Goal: Understand process/instructions: Learn how to perform a task or action

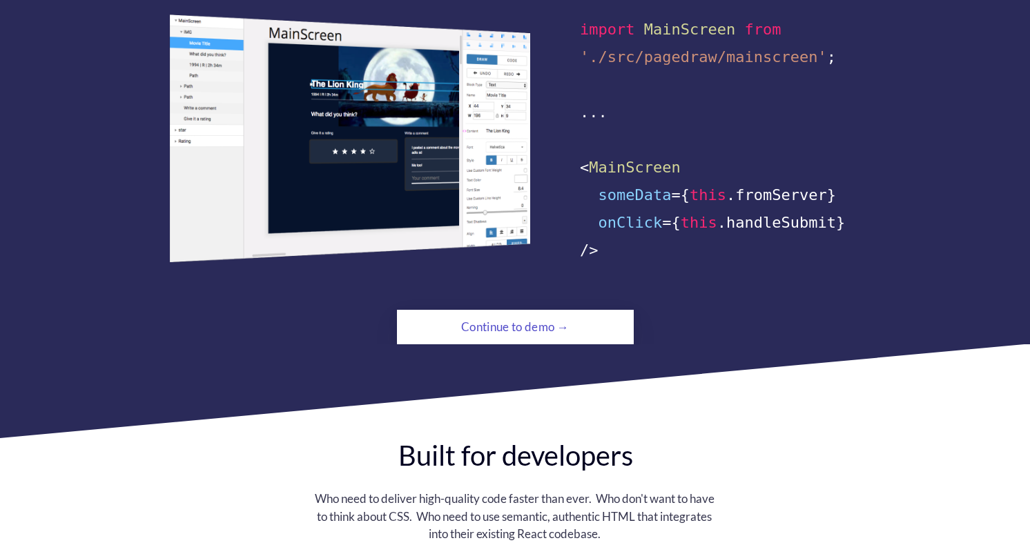
scroll to position [914, 0]
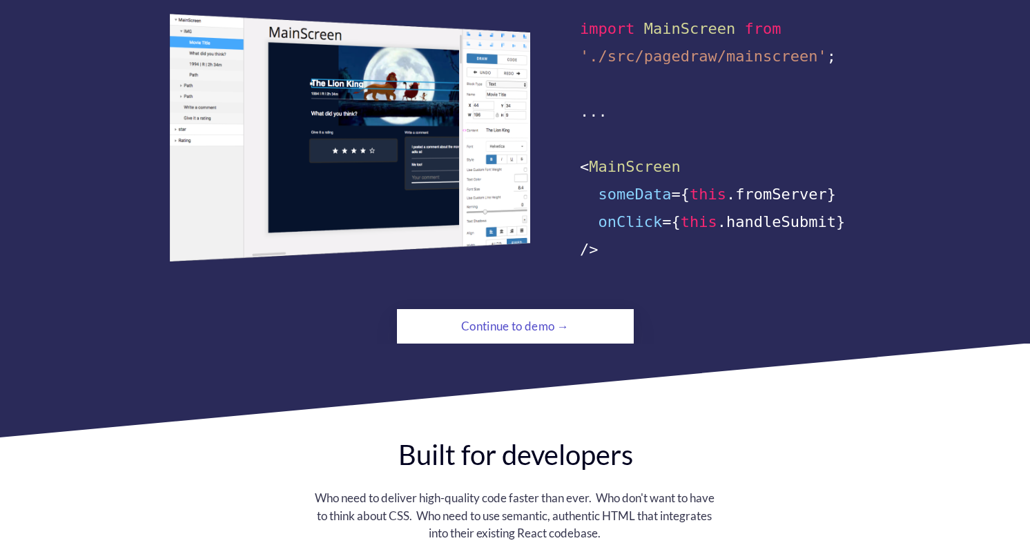
click at [446, 313] on div "Continue to demo →" at bounding box center [515, 327] width 162 height 28
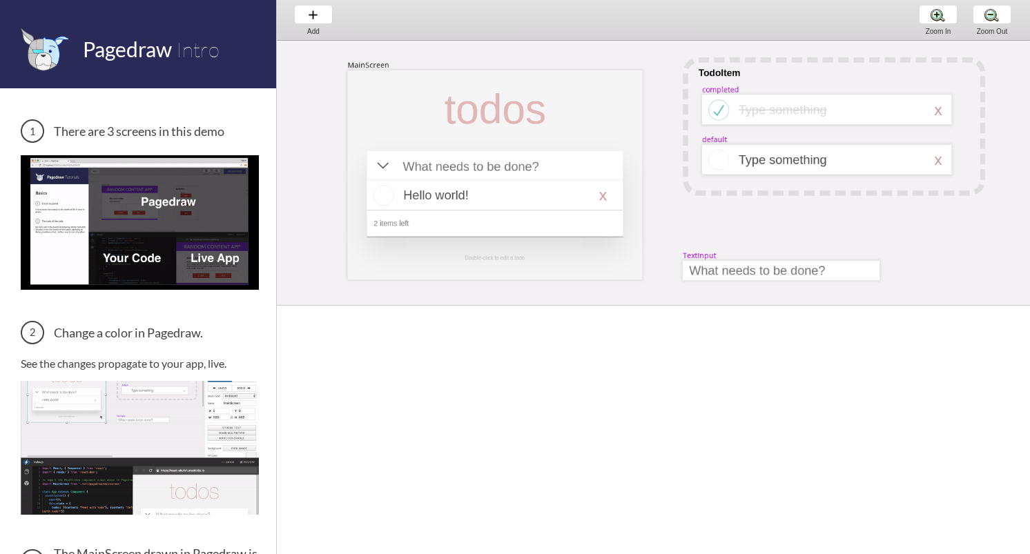
scroll to position [0, 17]
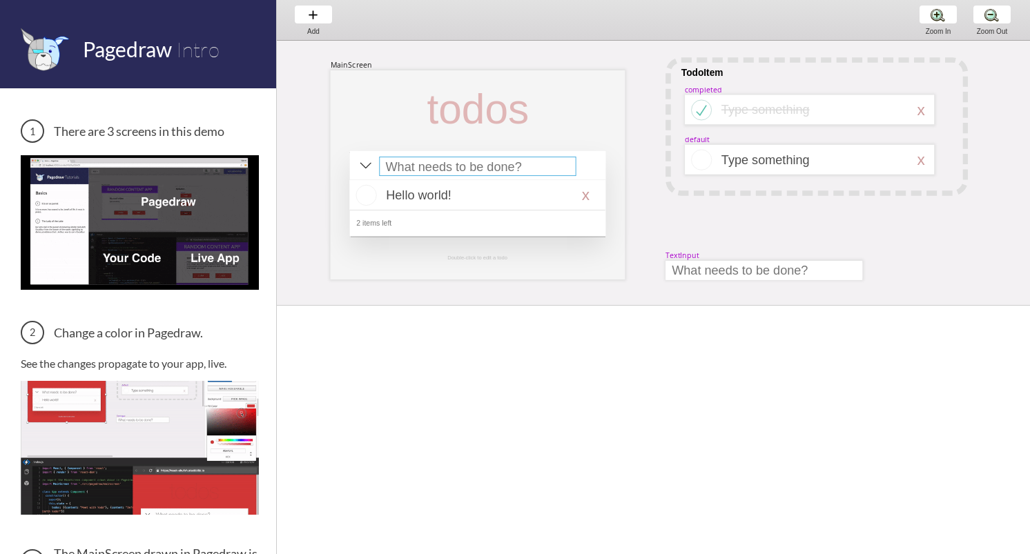
select select "15"
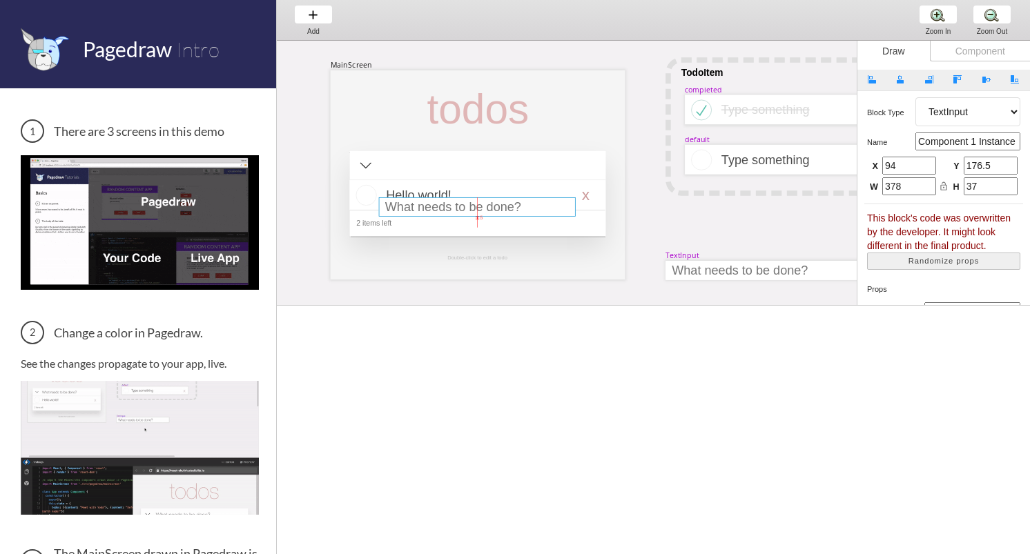
drag, startPoint x: 463, startPoint y: 170, endPoint x: 463, endPoint y: 211, distance: 40.7
click at [463, 211] on div at bounding box center [477, 206] width 197 height 19
type input "93"
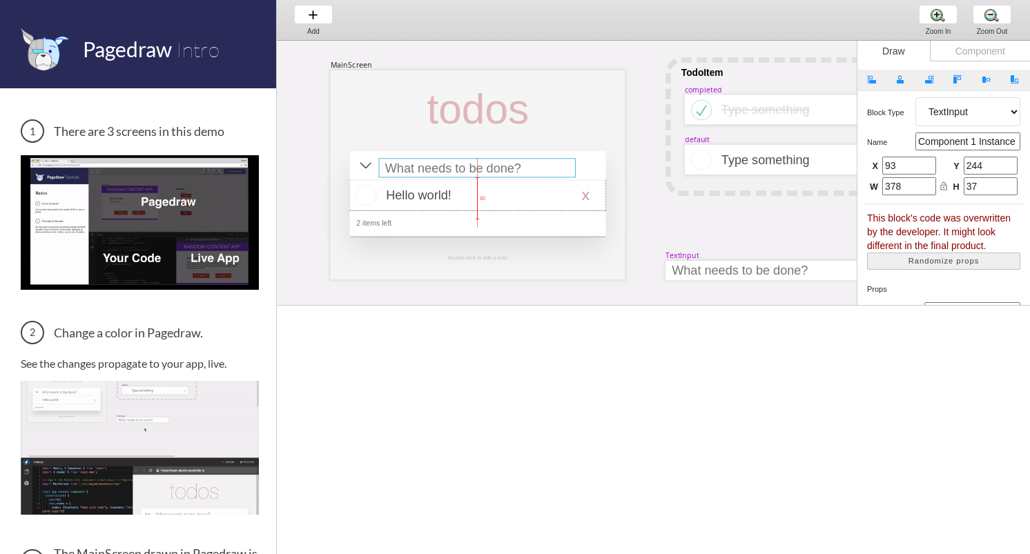
drag, startPoint x: 473, startPoint y: 204, endPoint x: 473, endPoint y: 165, distance: 39.4
click at [473, 165] on div at bounding box center [477, 167] width 197 height 19
type input "169"
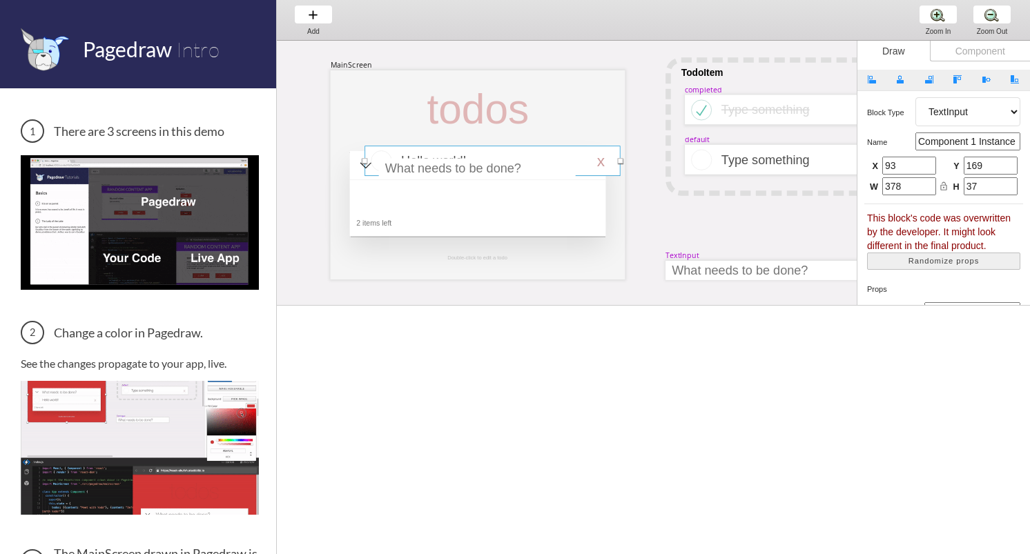
drag, startPoint x: 452, startPoint y: 192, endPoint x: 466, endPoint y: 155, distance: 39.1
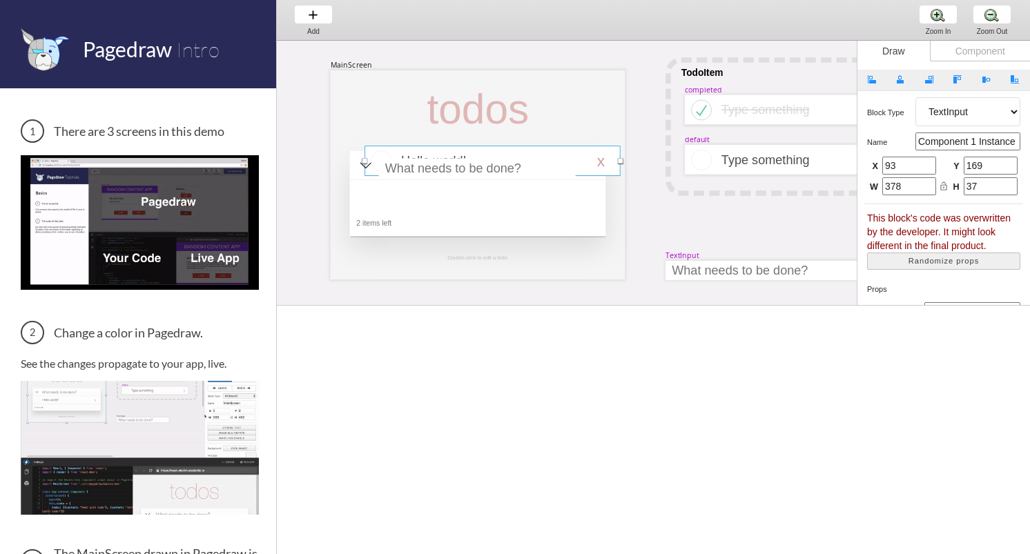
click at [466, 155] on div at bounding box center [492, 161] width 255 height 30
select select "16"
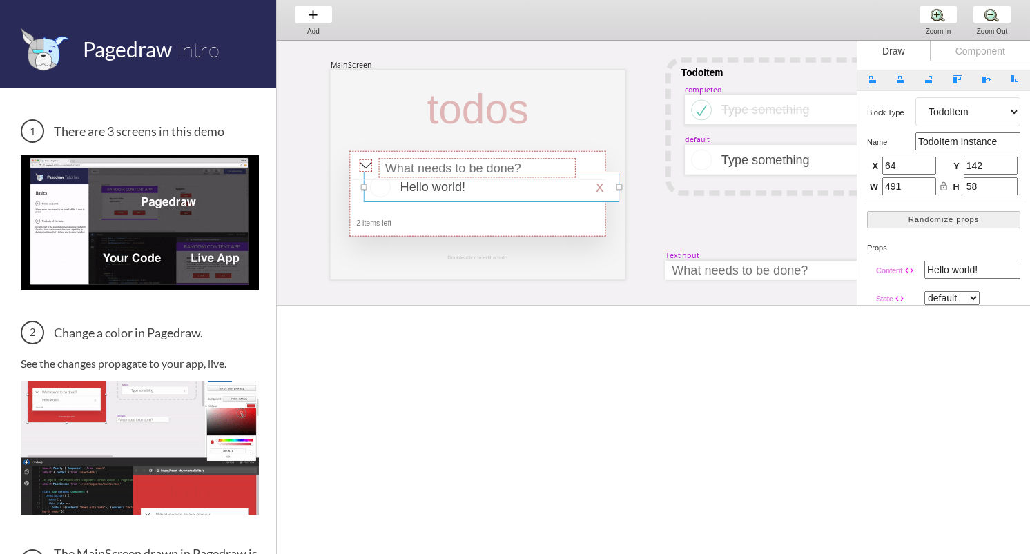
drag, startPoint x: 453, startPoint y: 168, endPoint x: 453, endPoint y: 195, distance: 26.9
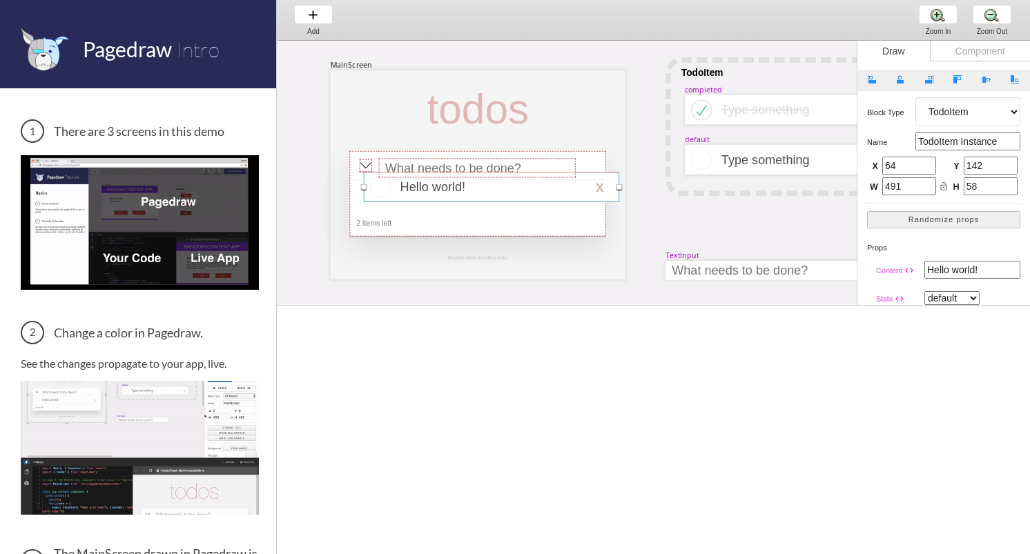
click at [453, 41] on div "MainScreen todos Hello world! x 2 items left TodoItem completed Type something …" at bounding box center [1002, 41] width 1485 height 0
type input "195"
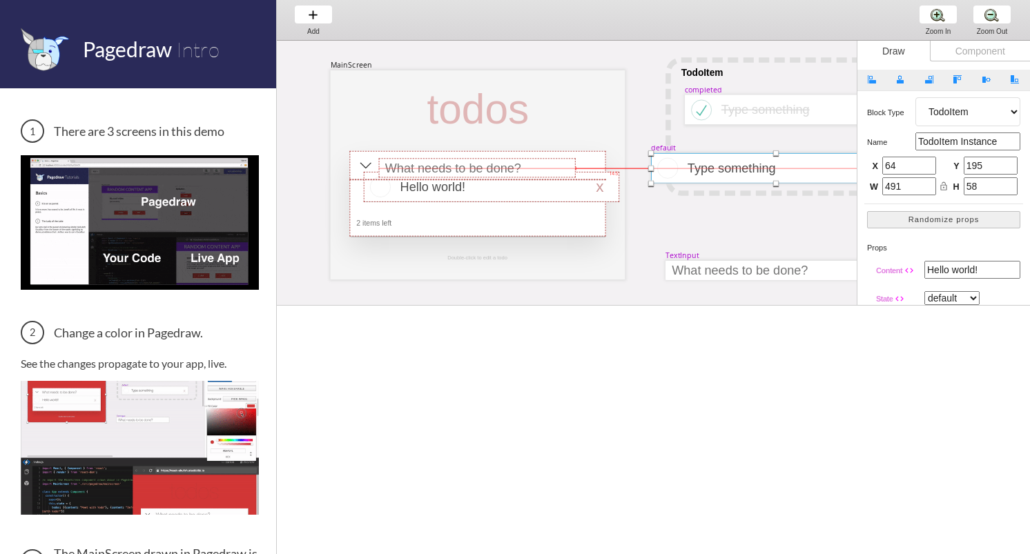
drag, startPoint x: 754, startPoint y: 167, endPoint x: 720, endPoint y: 175, distance: 34.8
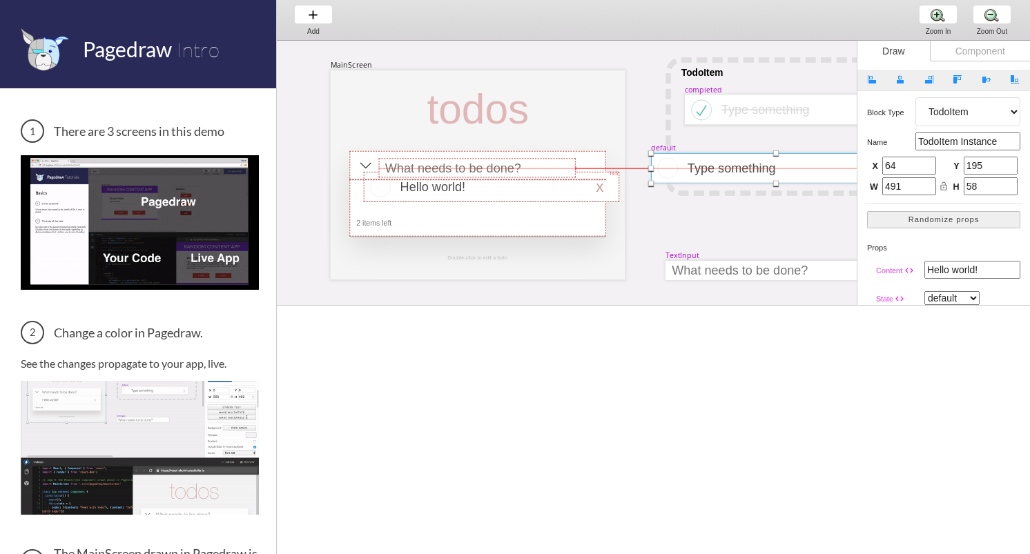
click at [720, 175] on div at bounding box center [775, 168] width 249 height 30
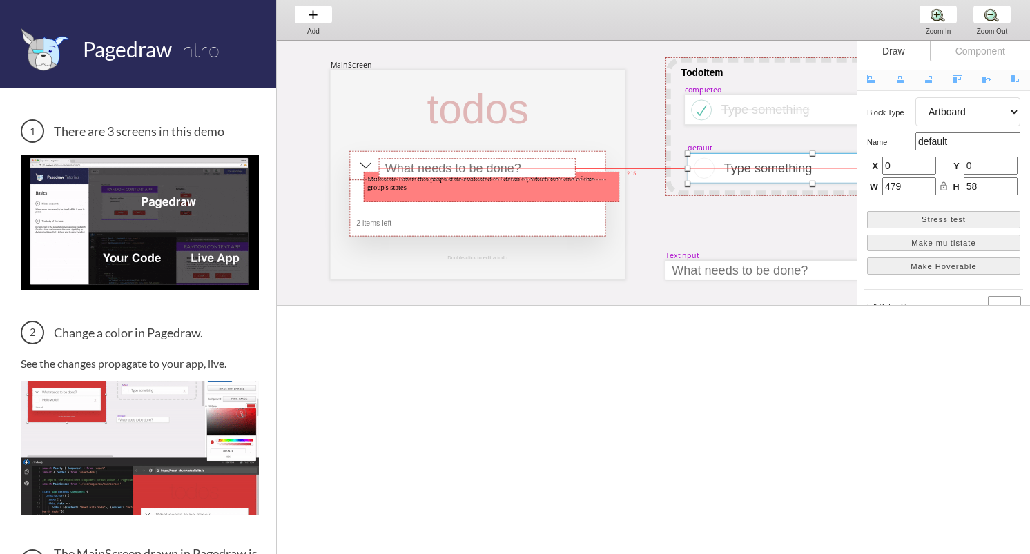
drag, startPoint x: 657, startPoint y: 163, endPoint x: 699, endPoint y: 159, distance: 42.3
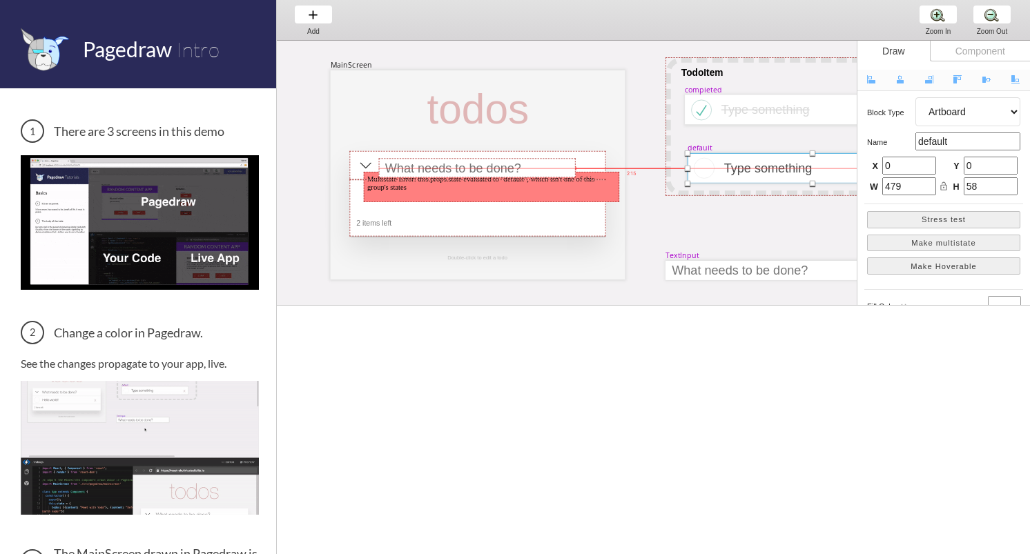
click at [700, 160] on div at bounding box center [704, 167] width 21 height 21
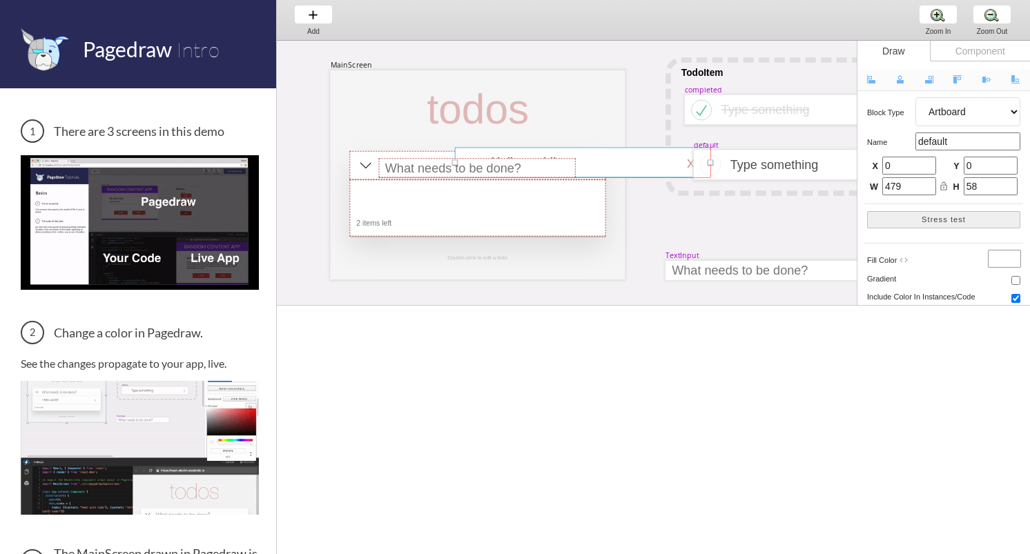
drag, startPoint x: 568, startPoint y: 190, endPoint x: 658, endPoint y: 166, distance: 92.8
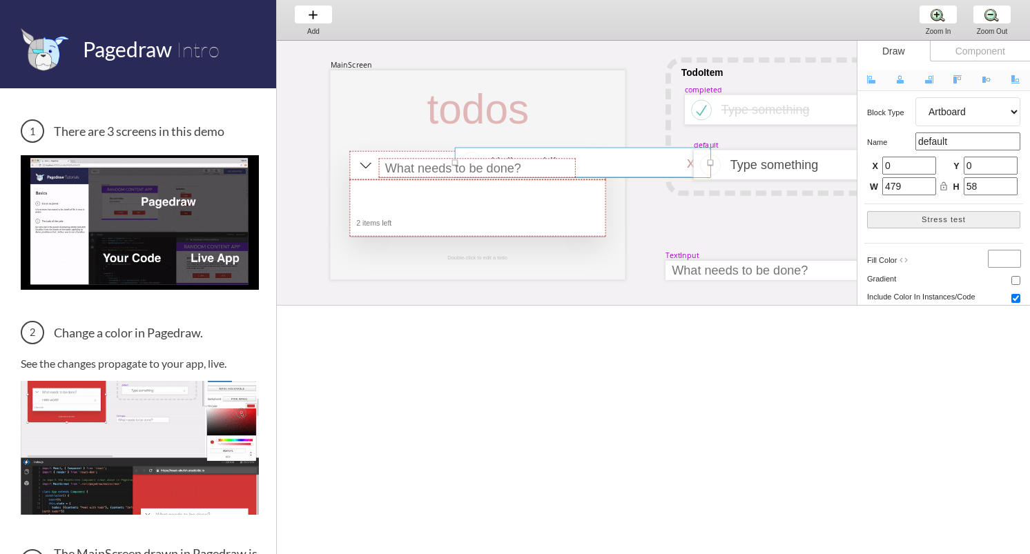
click at [658, 166] on div at bounding box center [582, 163] width 255 height 30
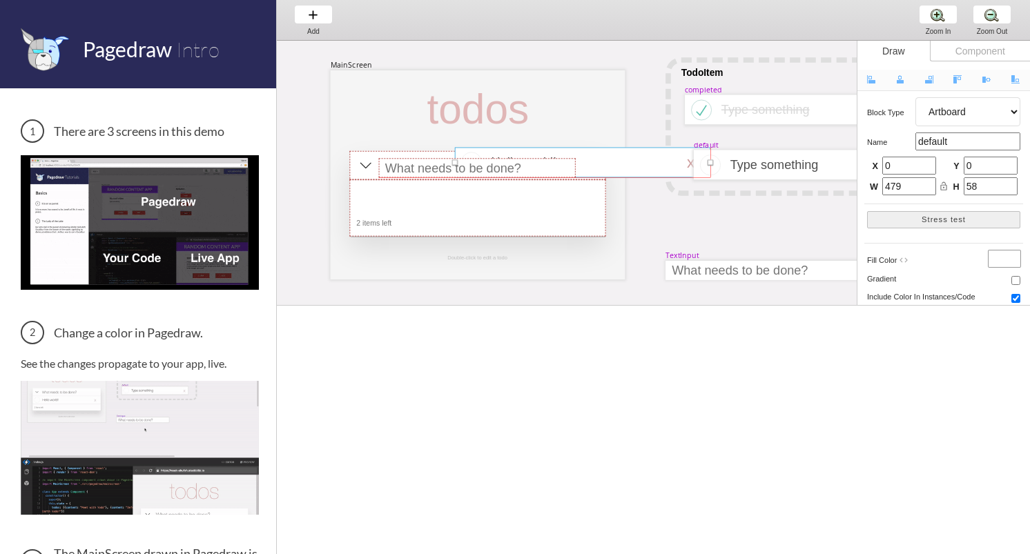
select select "16"
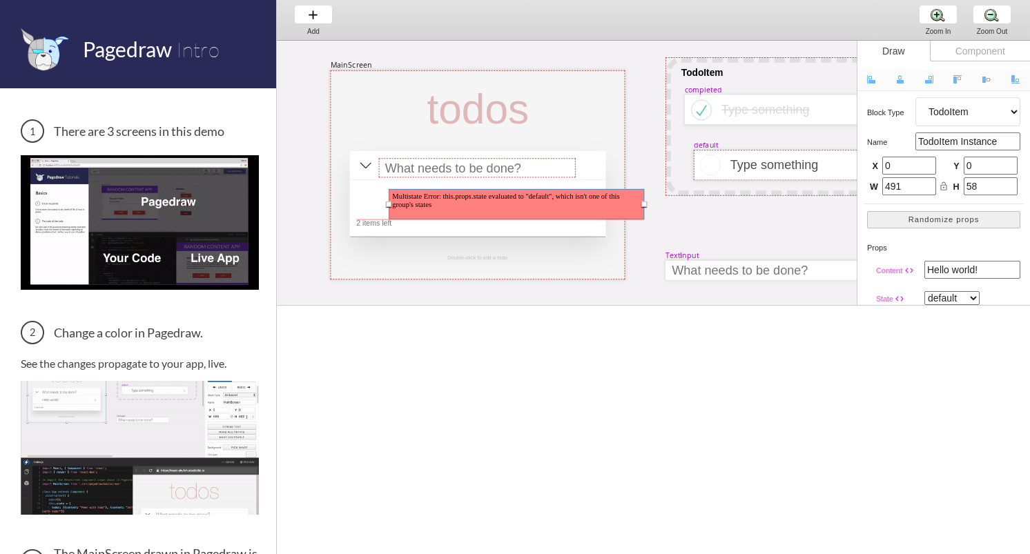
drag, startPoint x: 658, startPoint y: 166, endPoint x: 581, endPoint y: 207, distance: 86.8
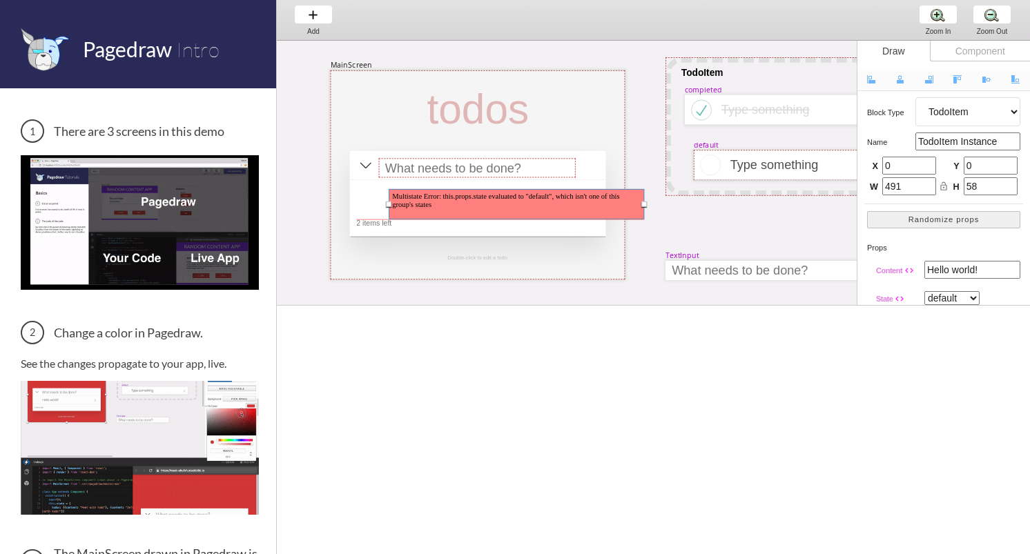
click at [581, 207] on div at bounding box center [516, 204] width 255 height 30
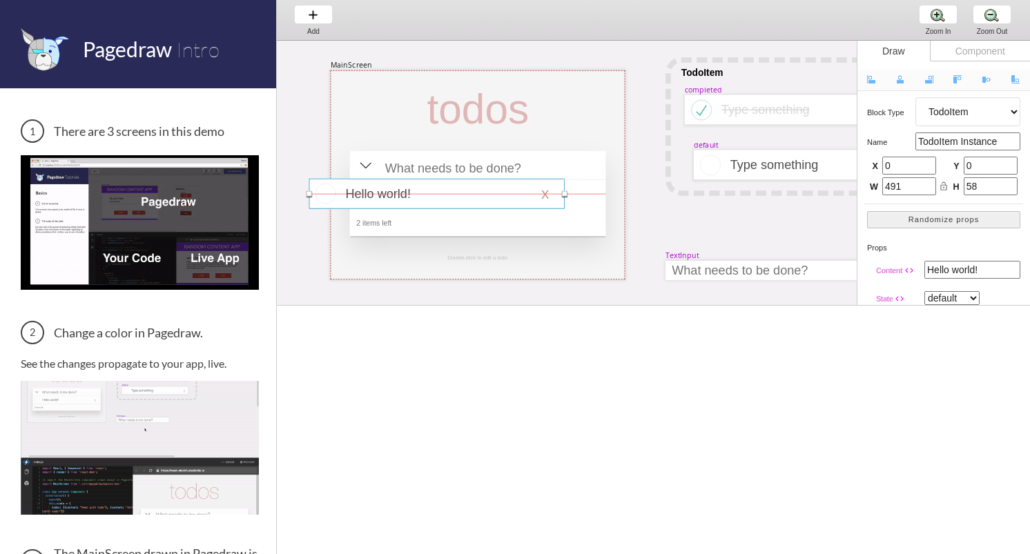
drag, startPoint x: 581, startPoint y: 207, endPoint x: 514, endPoint y: 195, distance: 68.0
click at [514, 196] on div at bounding box center [436, 194] width 255 height 30
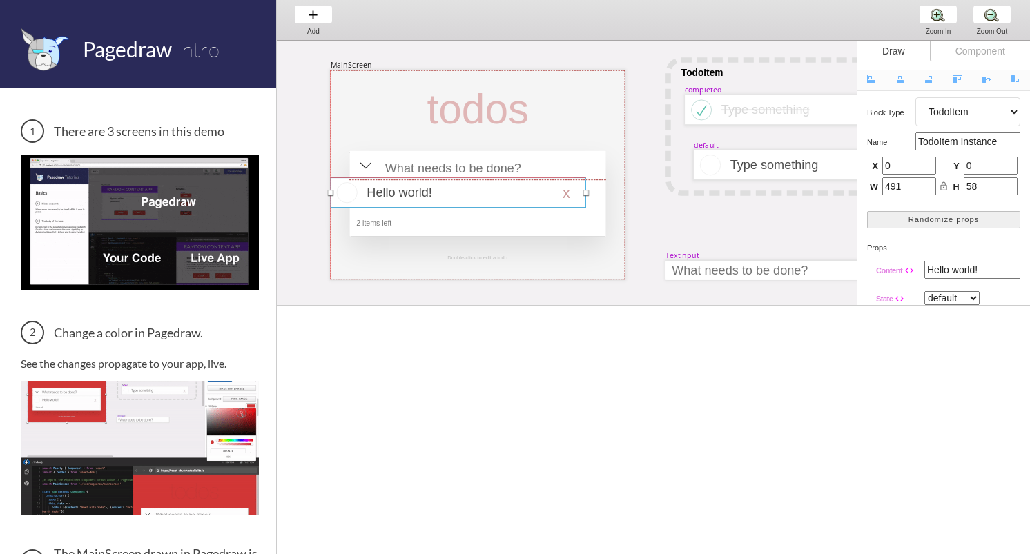
drag, startPoint x: 514, startPoint y: 195, endPoint x: 535, endPoint y: 195, distance: 20.7
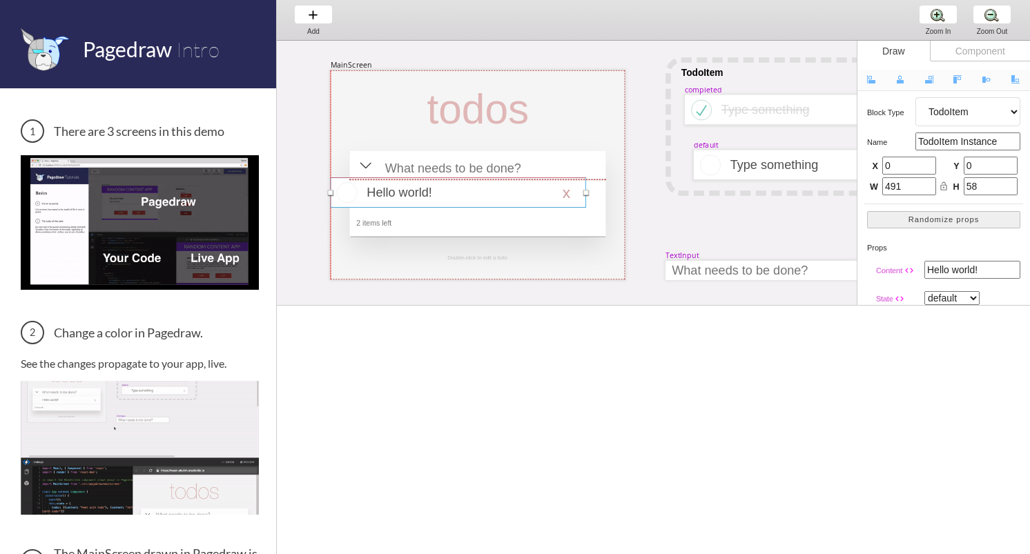
click at [535, 195] on div at bounding box center [458, 192] width 255 height 30
type input "206"
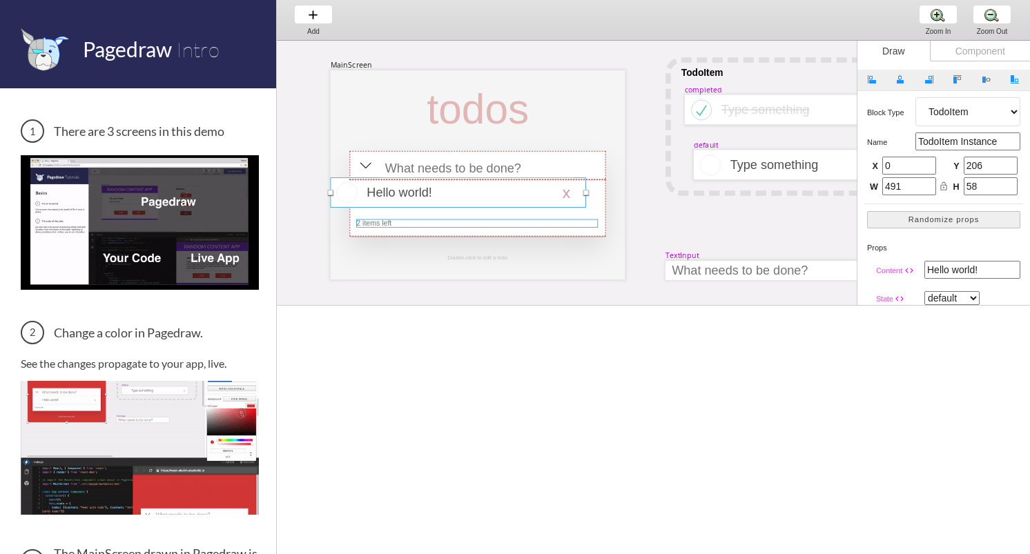
drag, startPoint x: 535, startPoint y: 195, endPoint x: 554, endPoint y: 220, distance: 30.9
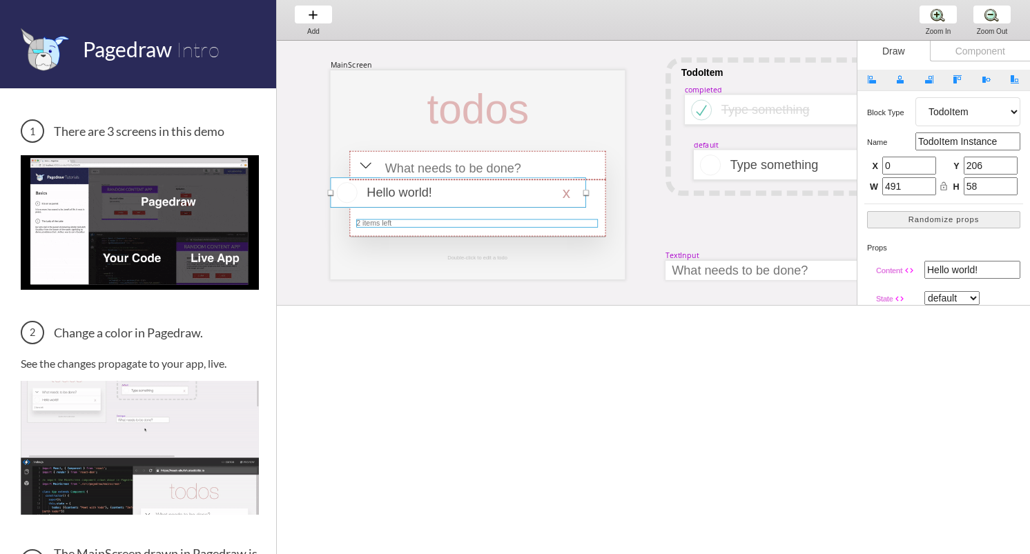
click at [554, 208] on div at bounding box center [458, 192] width 255 height 30
type input "37"
type input "250"
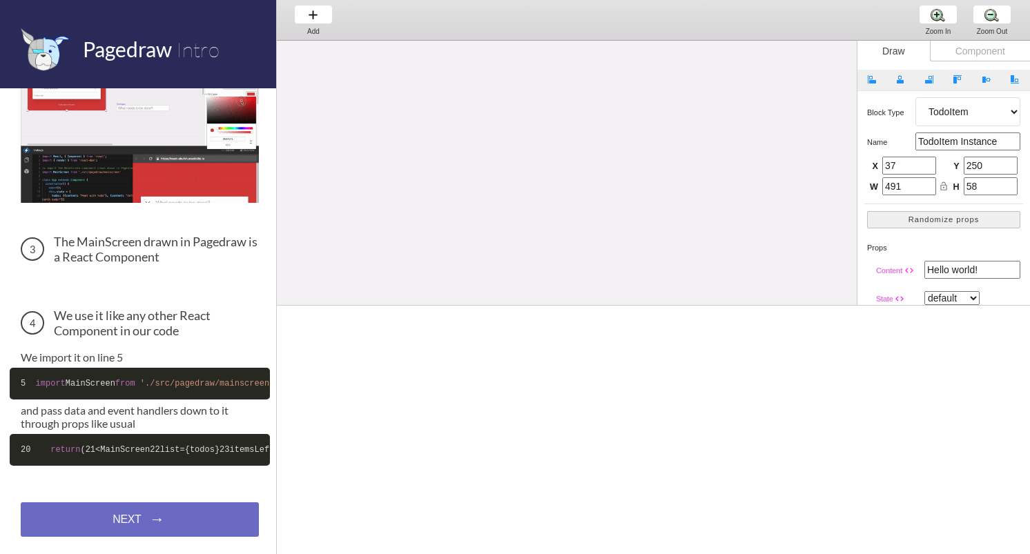
scroll to position [530, 0]
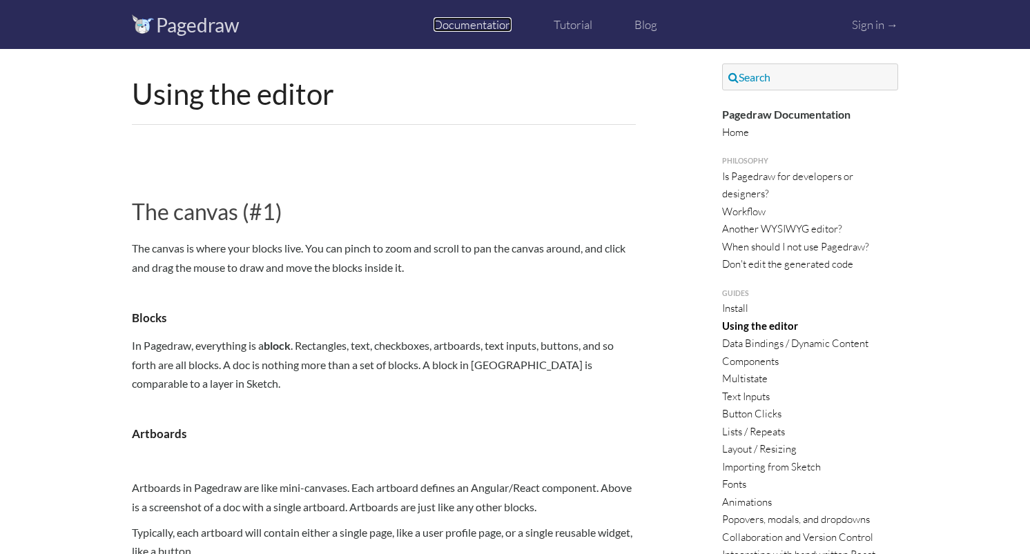
click at [481, 19] on link "Documentation" at bounding box center [473, 24] width 78 height 14
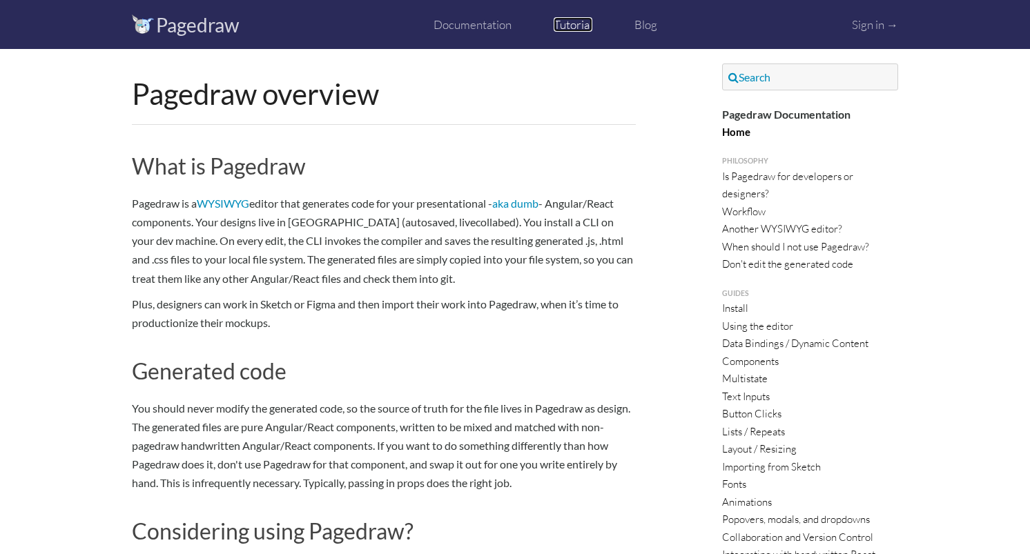
click at [572, 23] on link "Tutorial" at bounding box center [573, 24] width 39 height 14
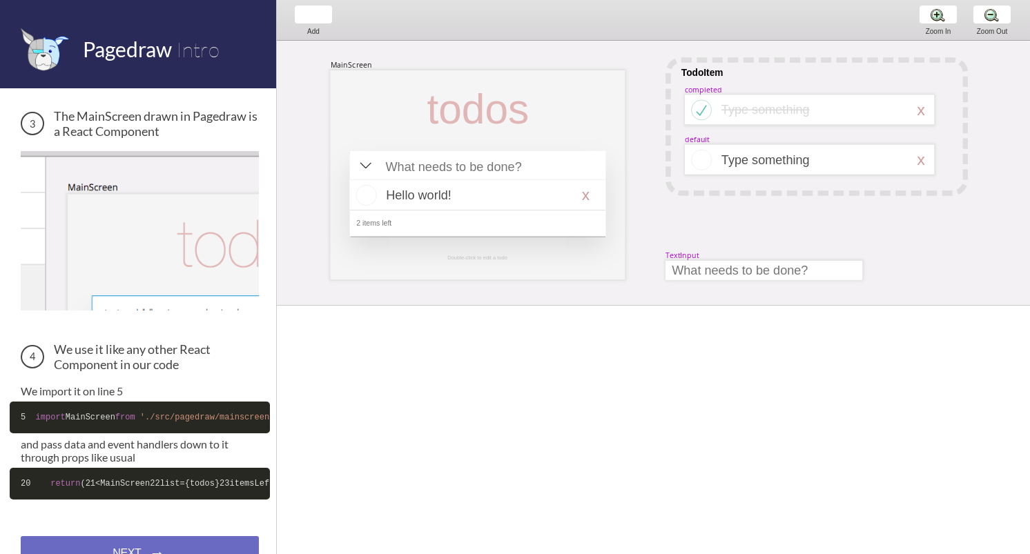
scroll to position [530, 0]
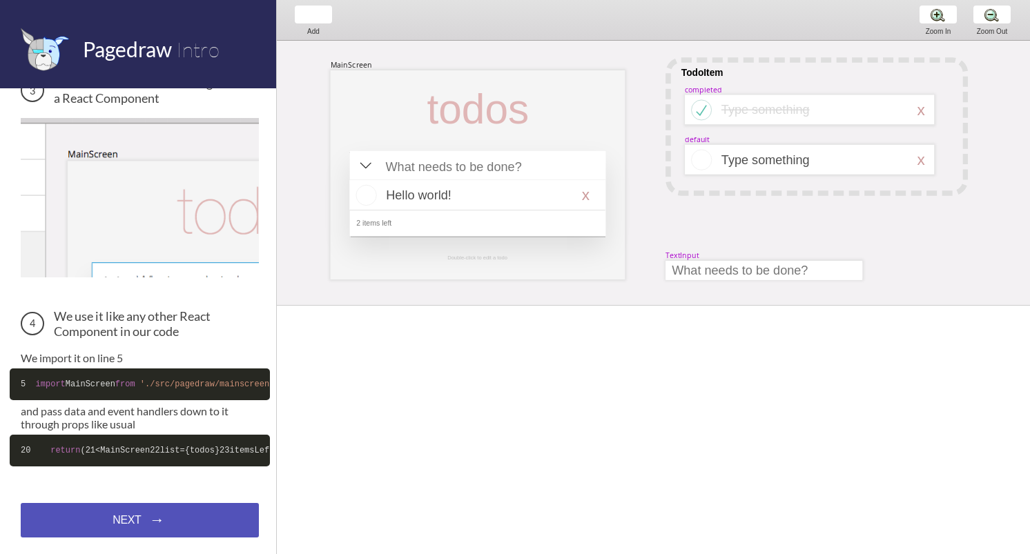
click at [150, 507] on div "NEXT → NEXT → NEXT →" at bounding box center [140, 520] width 238 height 35
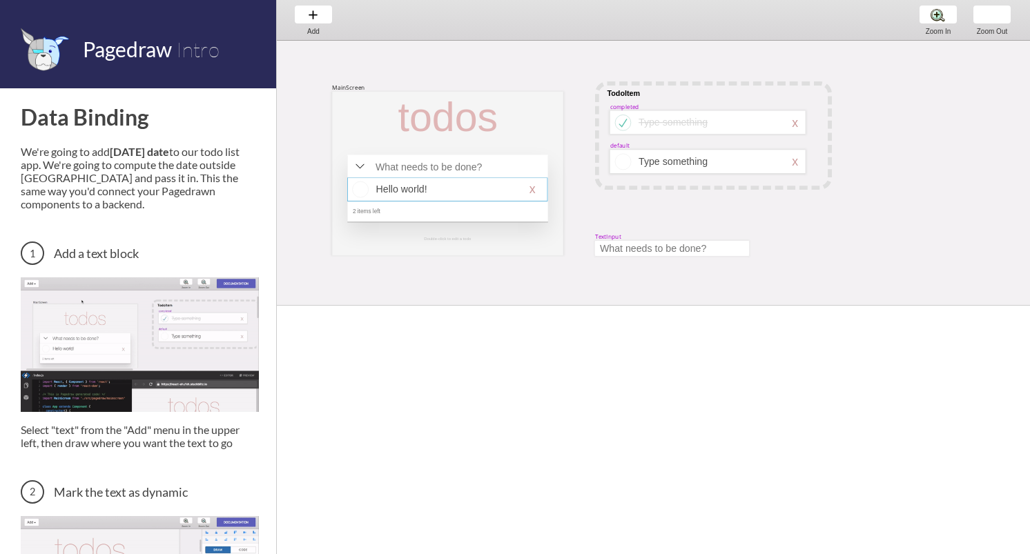
click at [410, 186] on div at bounding box center [447, 188] width 200 height 23
select select "16"
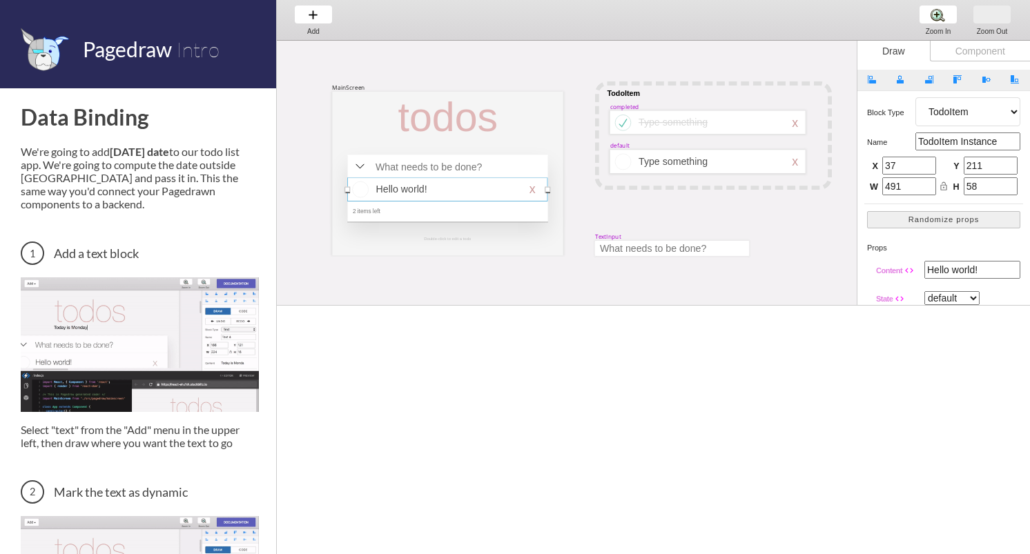
click at [979, 37] on div "Zoom Out Zoom Out Zoom Out" at bounding box center [992, 20] width 52 height 40
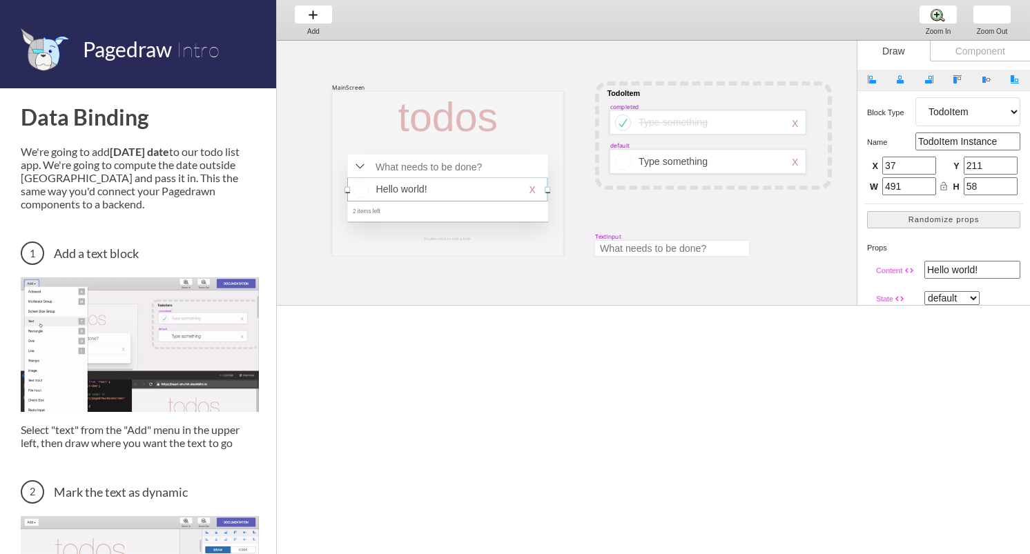
click at [965, 54] on div "Component" at bounding box center [980, 51] width 100 height 21
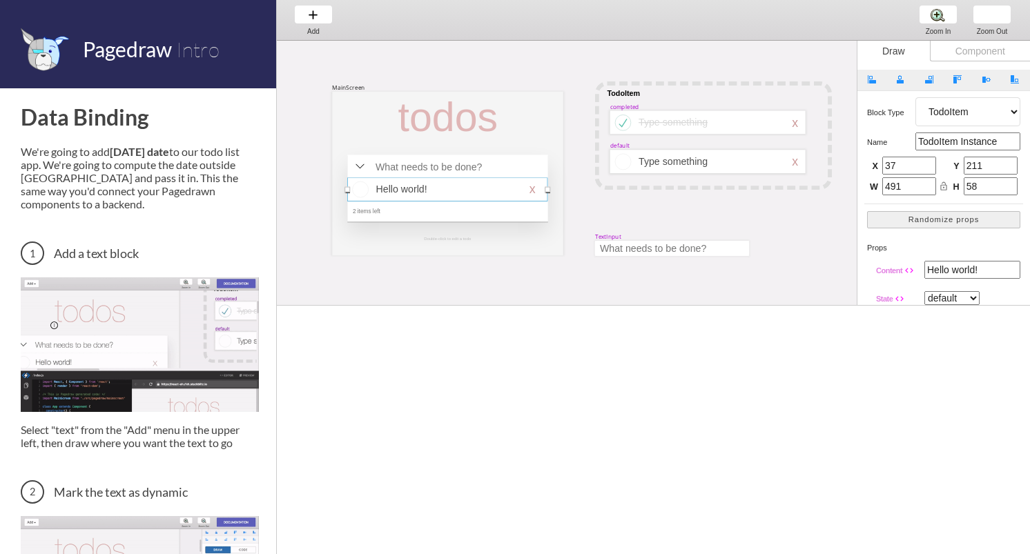
select select "6"
select select "7"
select select "3"
select select "8"
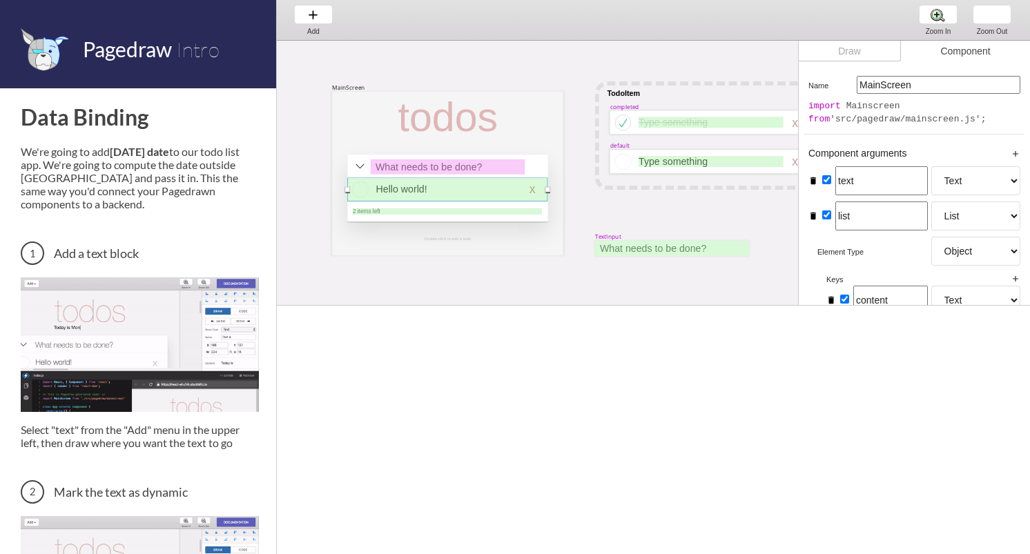
click at [887, 57] on div "Draw" at bounding box center [850, 51] width 102 height 21
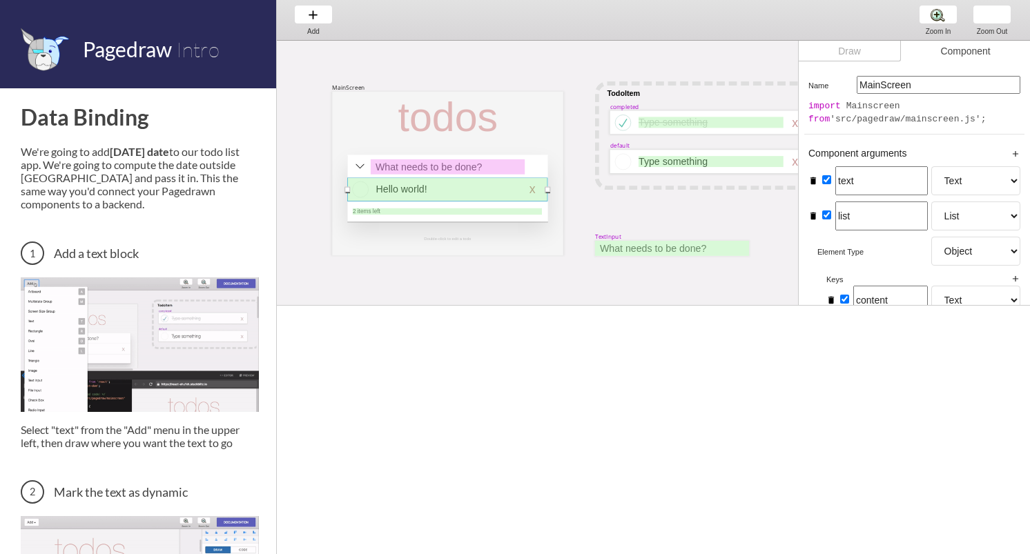
select select "16"
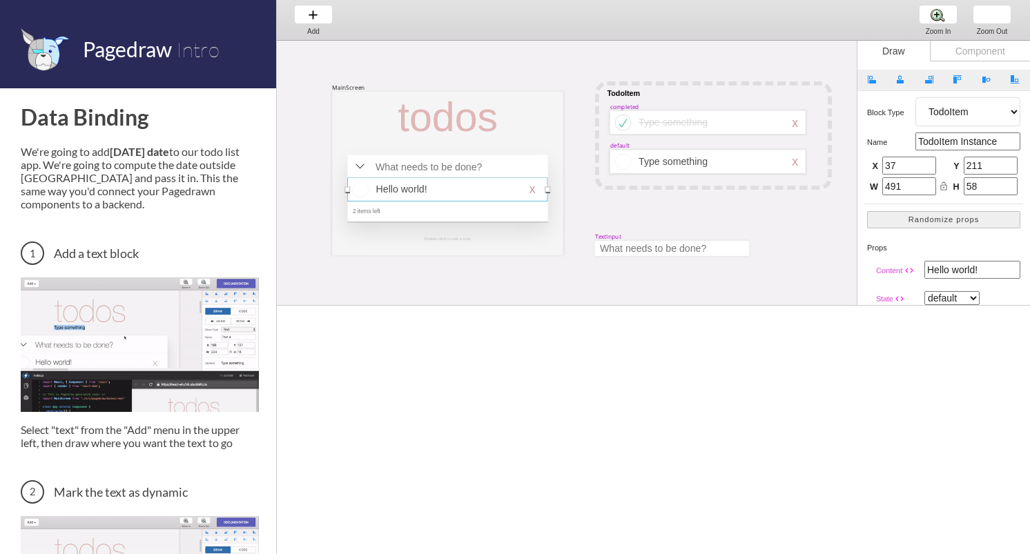
click at [935, 56] on div "Component" at bounding box center [980, 51] width 100 height 21
select select "6"
select select "7"
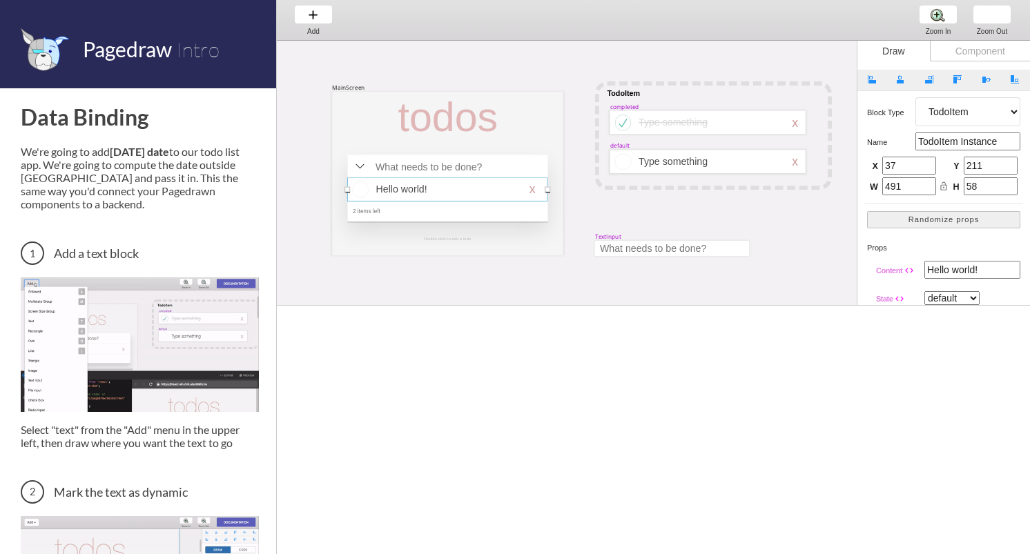
select select "3"
select select "8"
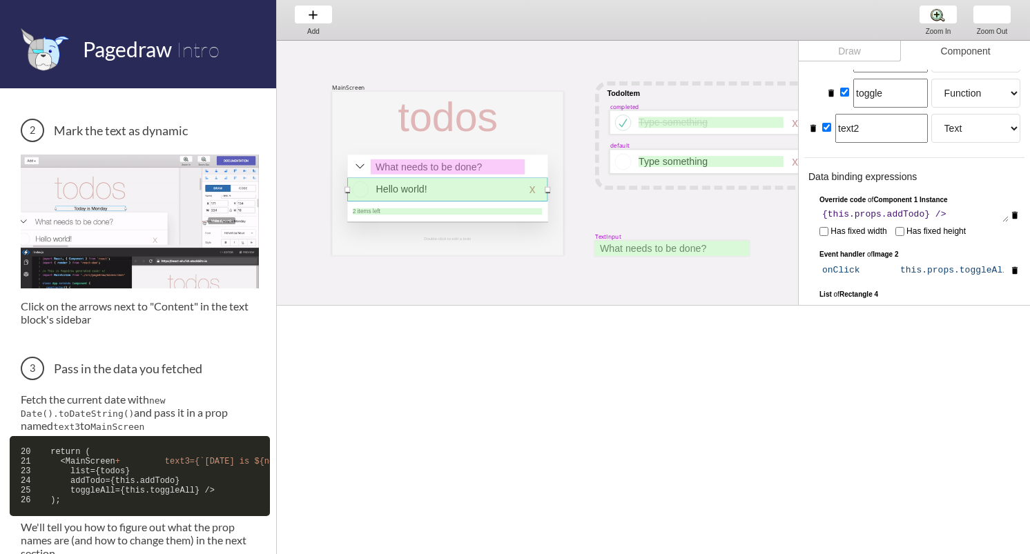
scroll to position [793, 0]
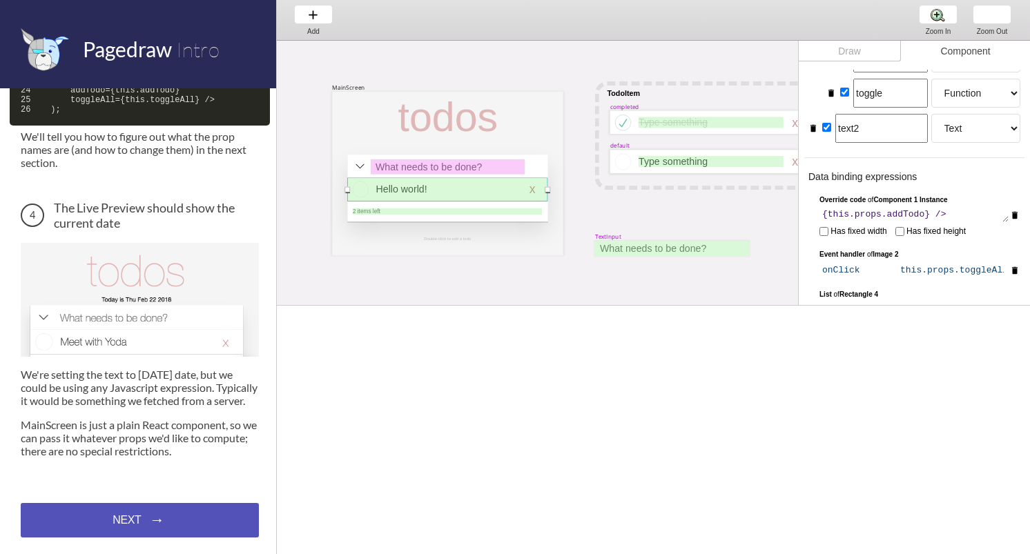
click at [142, 514] on div "NEXT → NEXT → NEXT →" at bounding box center [140, 520] width 238 height 35
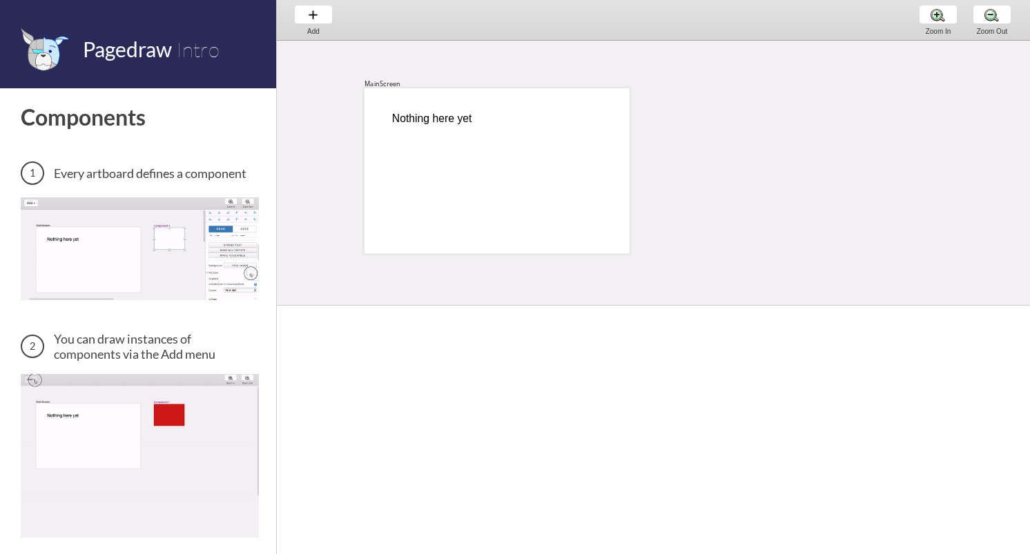
scroll to position [2, 0]
click at [389, 207] on div at bounding box center [497, 169] width 265 height 166
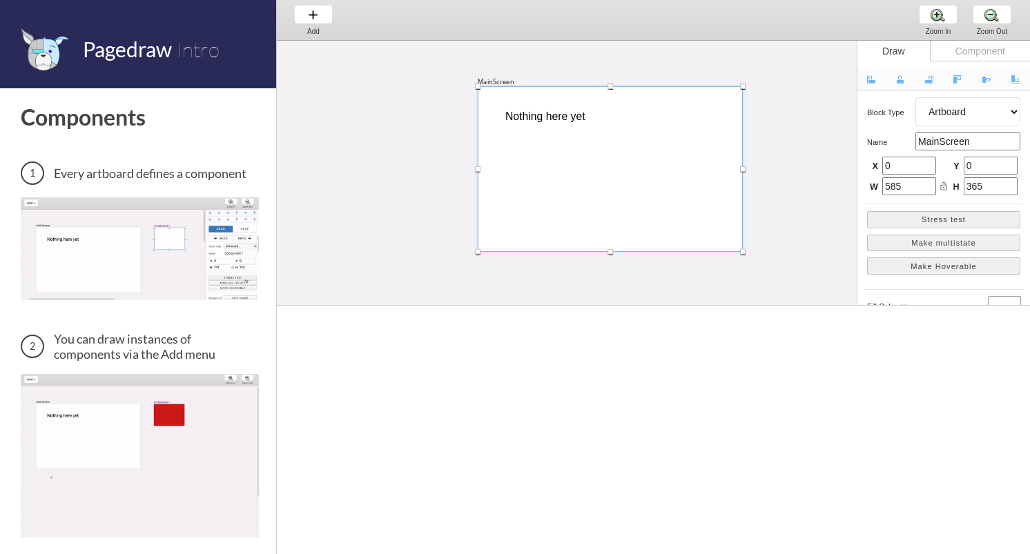
drag, startPoint x: 447, startPoint y: 177, endPoint x: 564, endPoint y: 175, distance: 116.7
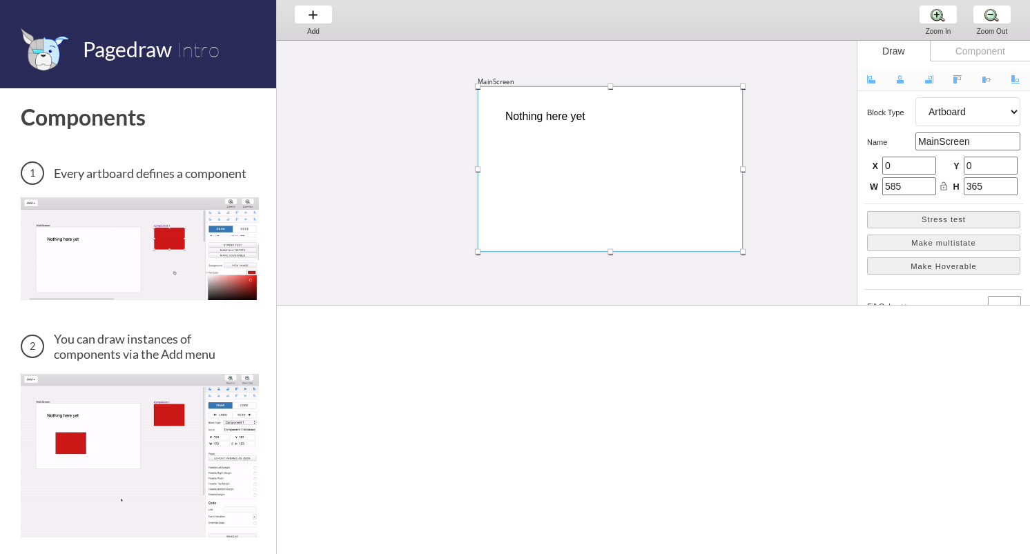
click at [565, 176] on div at bounding box center [610, 169] width 265 height 166
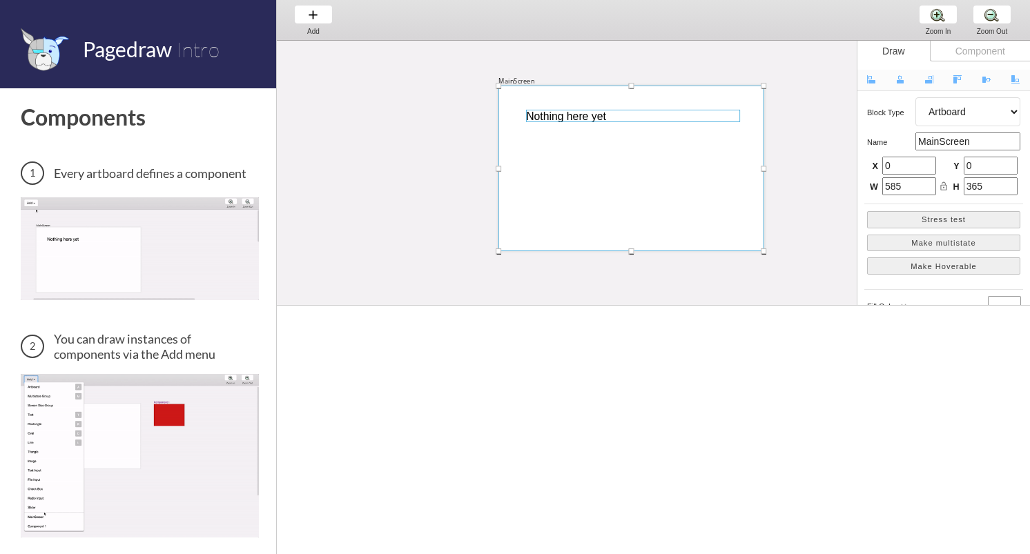
click at [576, 118] on div at bounding box center [633, 116] width 214 height 12
select select "3"
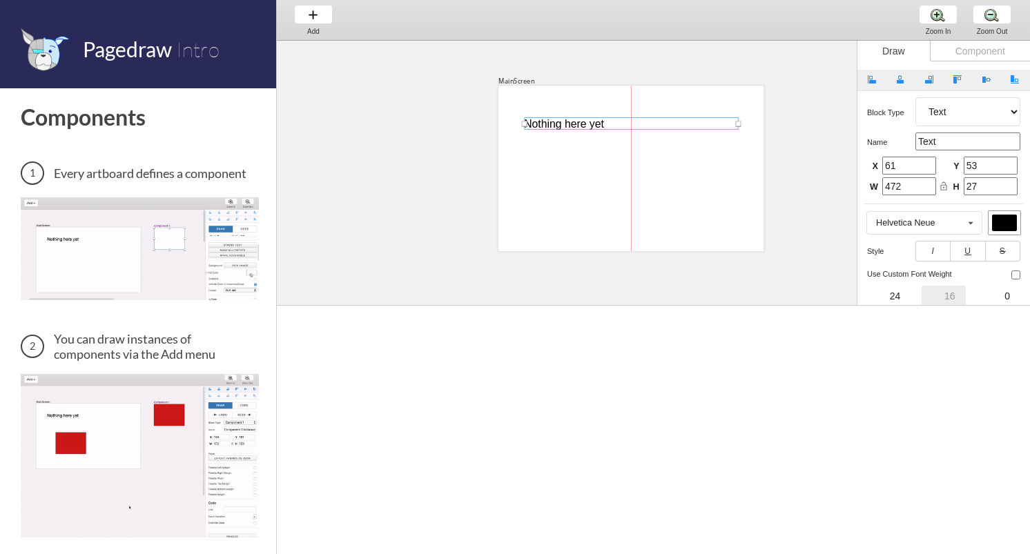
drag, startPoint x: 595, startPoint y: 115, endPoint x: 589, endPoint y: 182, distance: 67.3
click at [589, 130] on div at bounding box center [631, 123] width 214 height 12
type input "45"
type input "201"
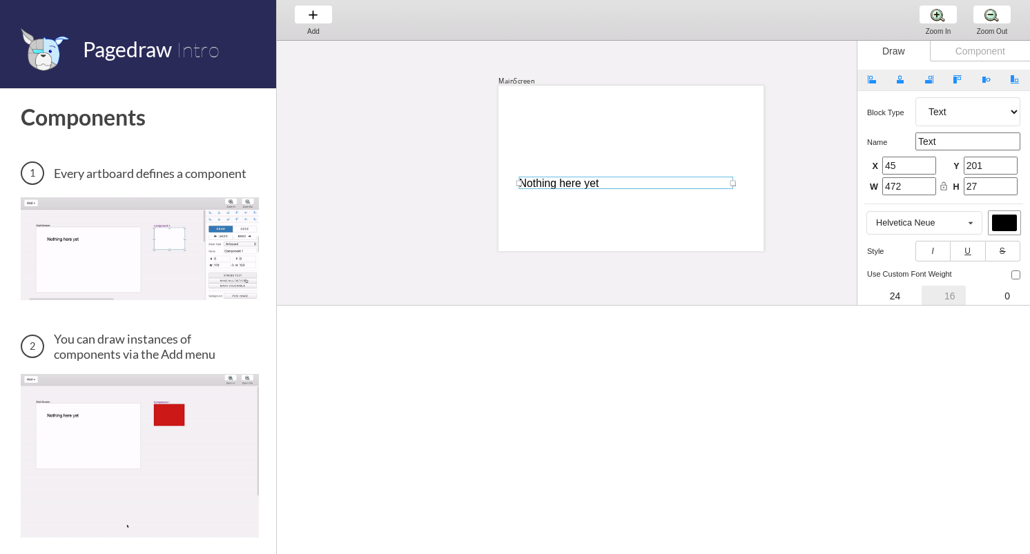
click at [438, 171] on div "MainScreen Nothing here yet" at bounding box center [858, 327] width 1163 height 576
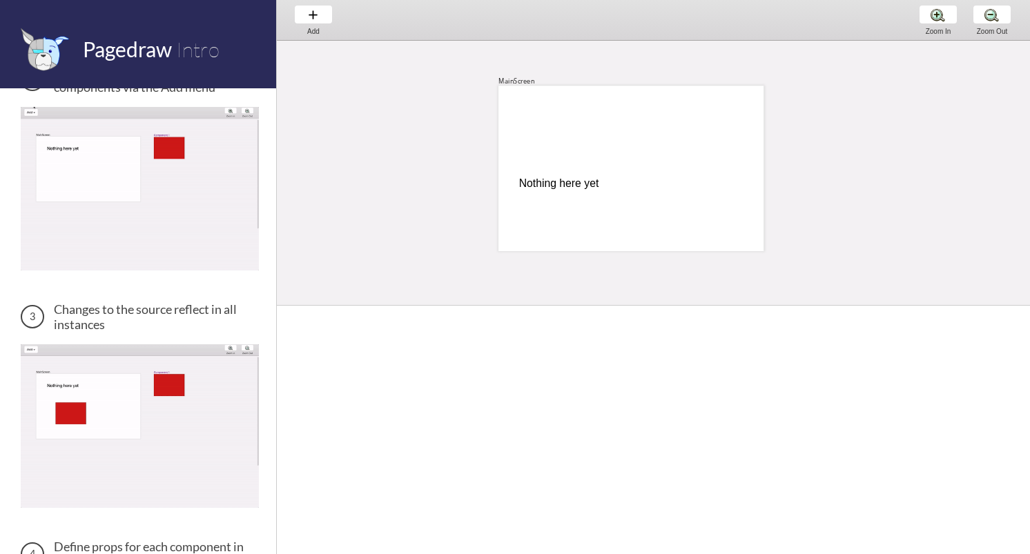
scroll to position [546, 0]
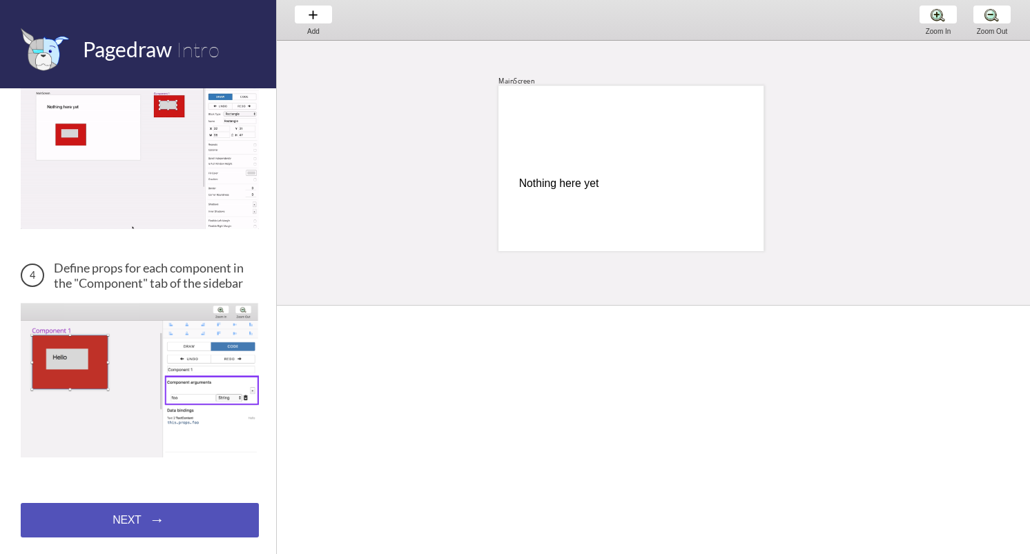
click at [186, 534] on div "NEXT → NEXT → NEXT →" at bounding box center [140, 520] width 238 height 35
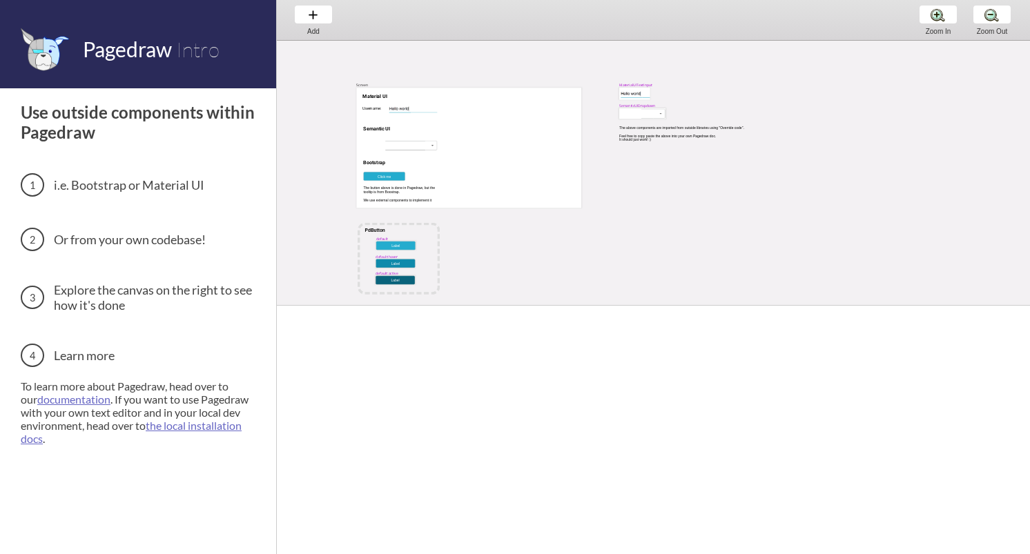
scroll to position [22, 0]
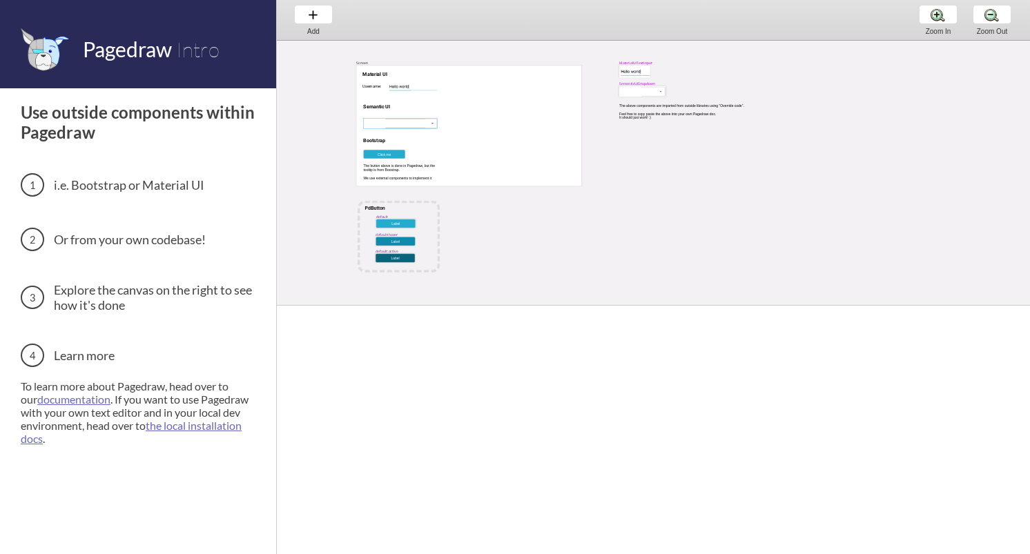
select select "17"
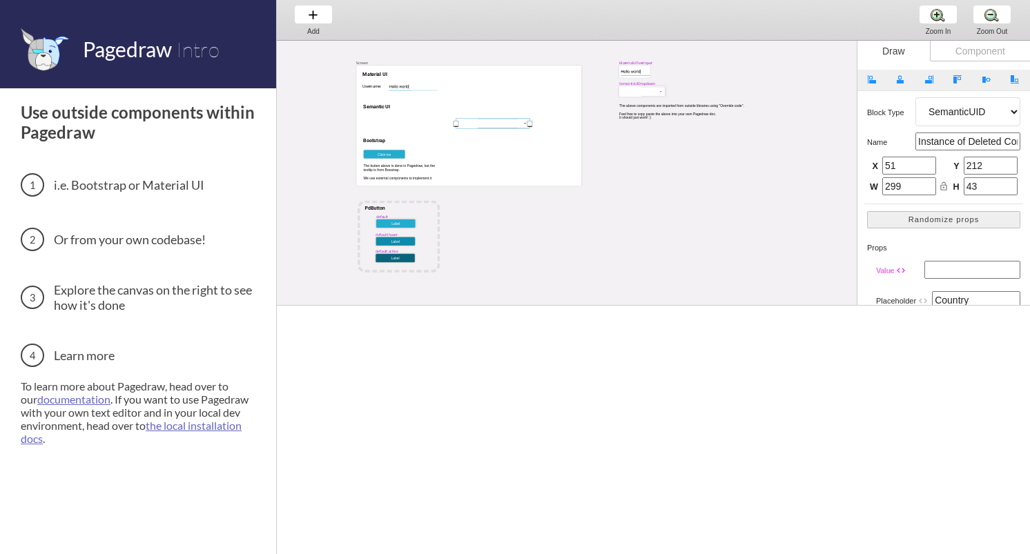
drag, startPoint x: 399, startPoint y: 124, endPoint x: 492, endPoint y: 124, distance: 92.5
click at [492, 124] on div at bounding box center [493, 123] width 74 height 10
type input "403"
drag, startPoint x: 382, startPoint y: 105, endPoint x: 464, endPoint y: 106, distance: 81.5
click at [391, 106] on div at bounding box center [377, 107] width 28 height 6
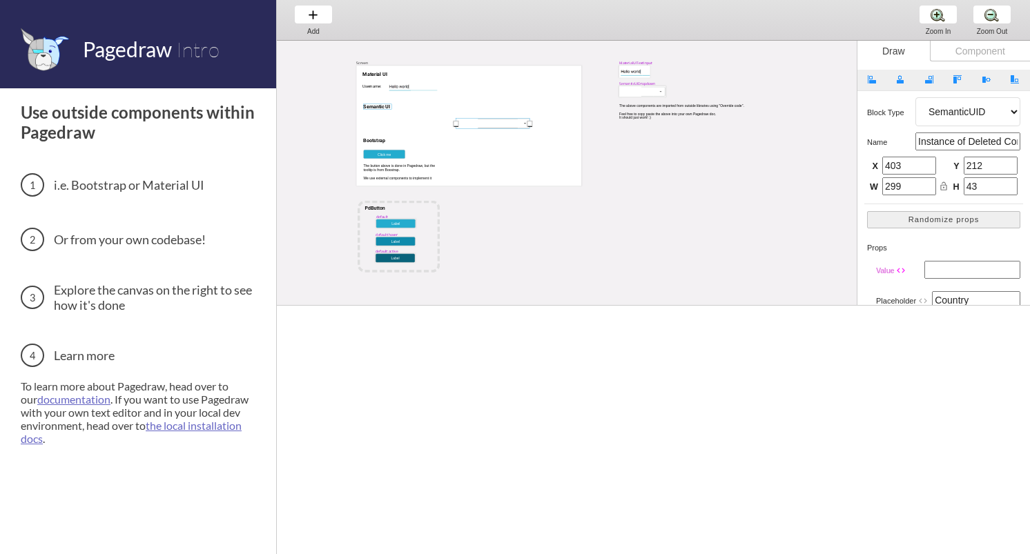
select select "3"
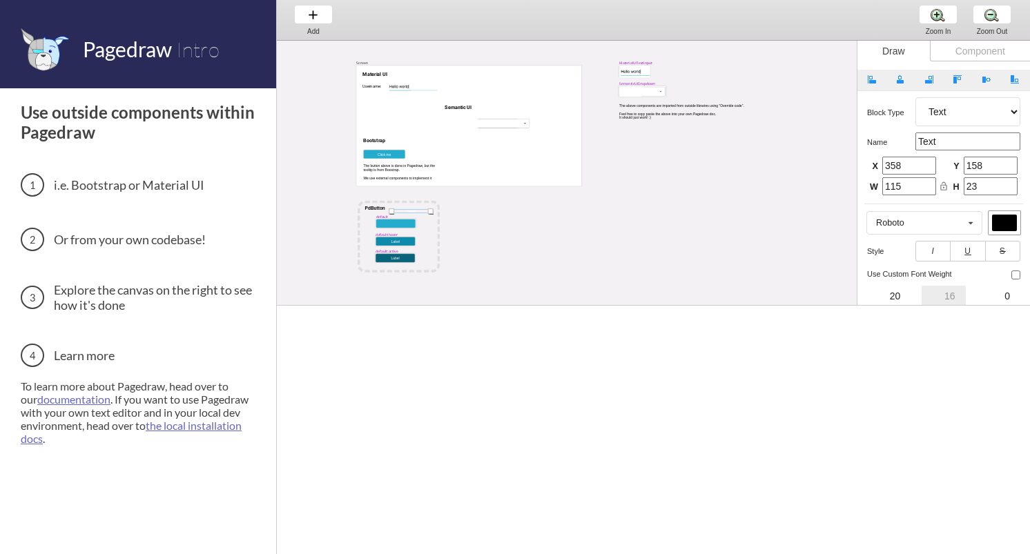
drag, startPoint x: 402, startPoint y: 223, endPoint x: 472, endPoint y: 156, distance: 97.2
click at [430, 209] on div at bounding box center [410, 211] width 39 height 4
select select "3"
drag, startPoint x: 394, startPoint y: 220, endPoint x: 418, endPoint y: 195, distance: 34.7
click at [429, 176] on div "MaterialUITextInput Screen Username: Material UI Semantic UI Bootstrap The butt…" at bounding box center [700, 245] width 846 height 452
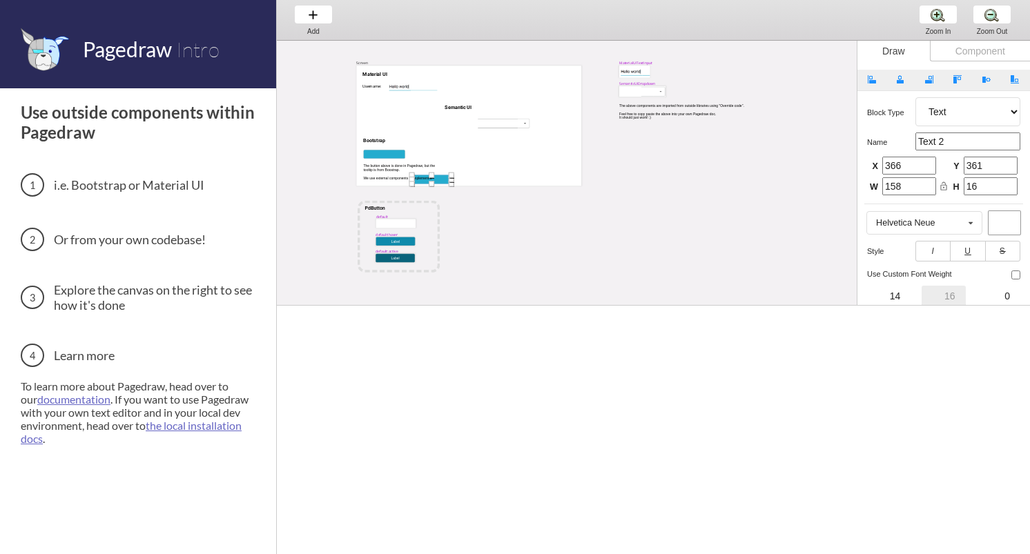
select select "4"
click at [158, 233] on h3 "Or from your own codebase!" at bounding box center [140, 239] width 238 height 23
click at [317, 12] on div "Add Add Add" at bounding box center [313, 19] width 52 height 39
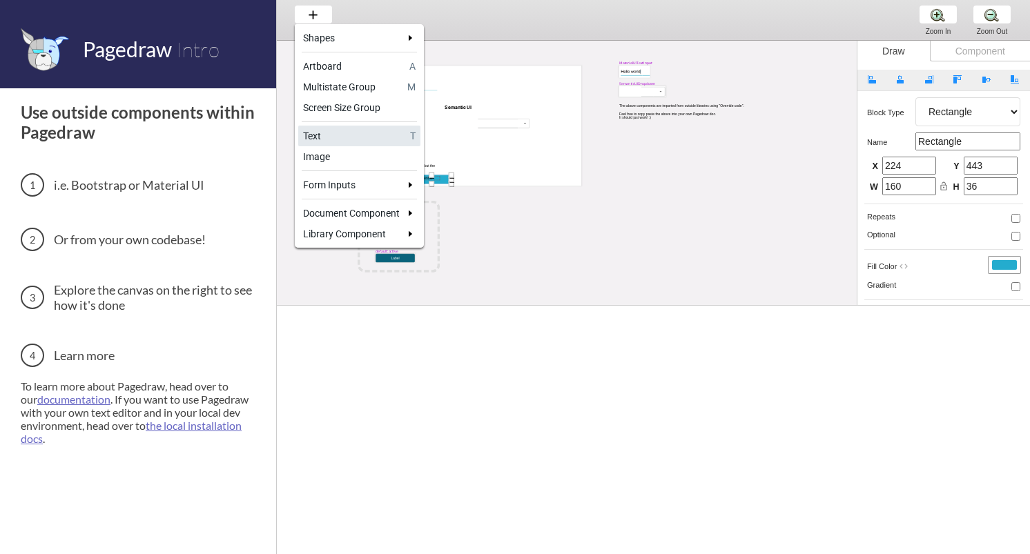
click at [333, 133] on div "Text" at bounding box center [354, 136] width 102 height 14
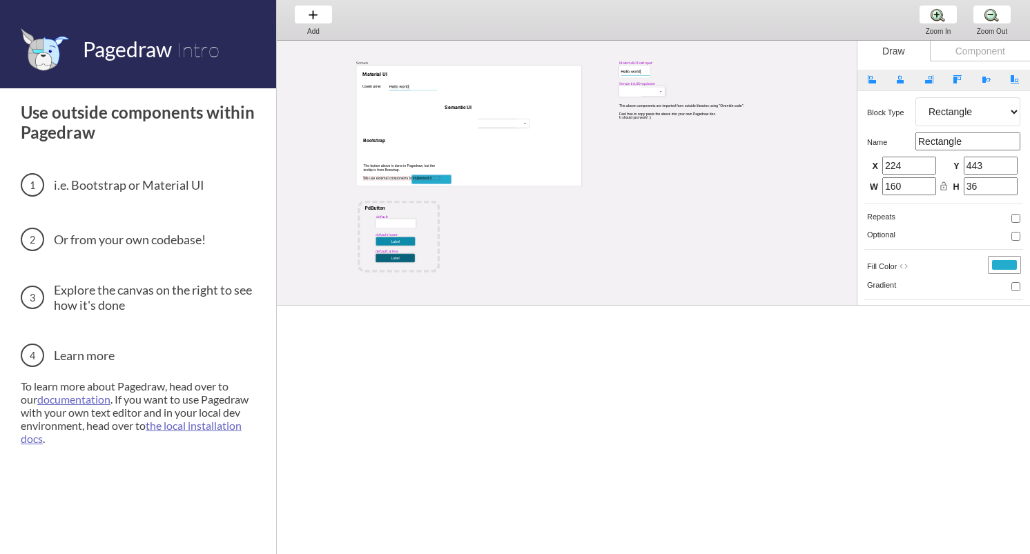
select select "3"
